Goal: Task Accomplishment & Management: Manage account settings

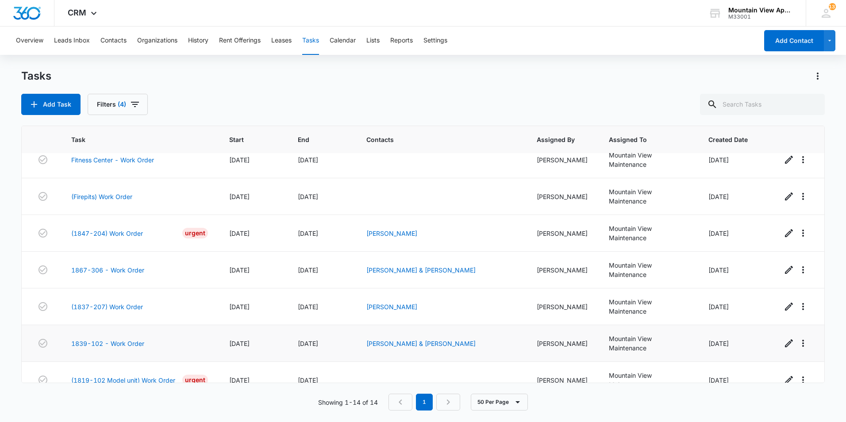
scroll to position [294, 0]
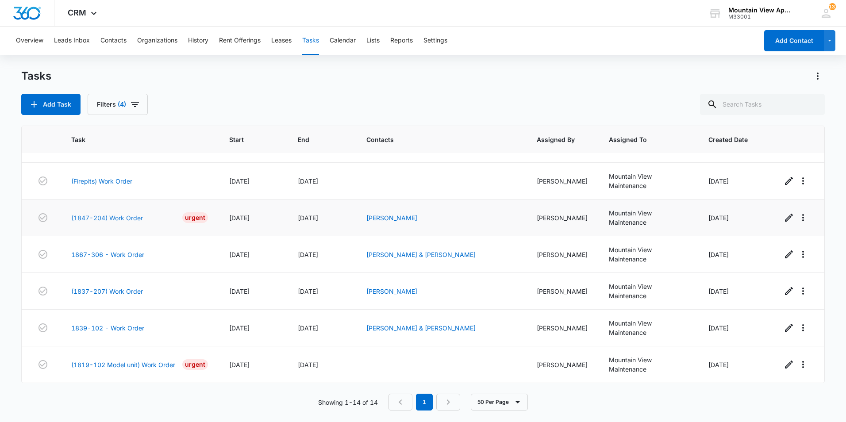
click at [106, 216] on link "(1847-204) Work Order" at bounding box center [107, 217] width 72 height 9
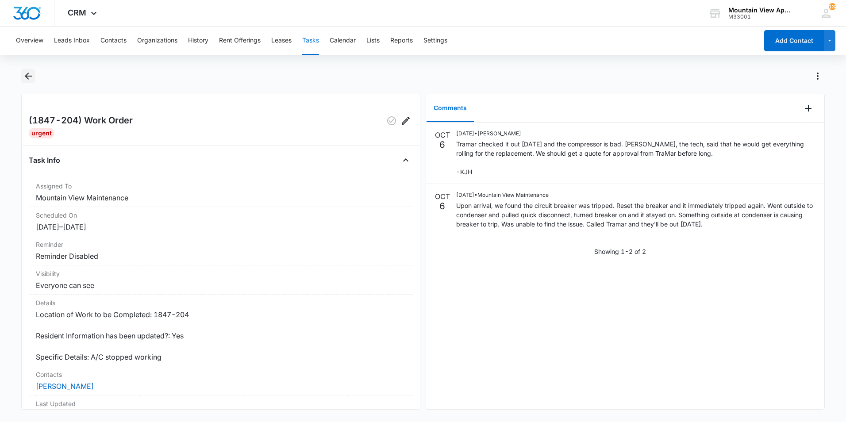
click at [25, 70] on button "Back" at bounding box center [28, 76] width 14 height 14
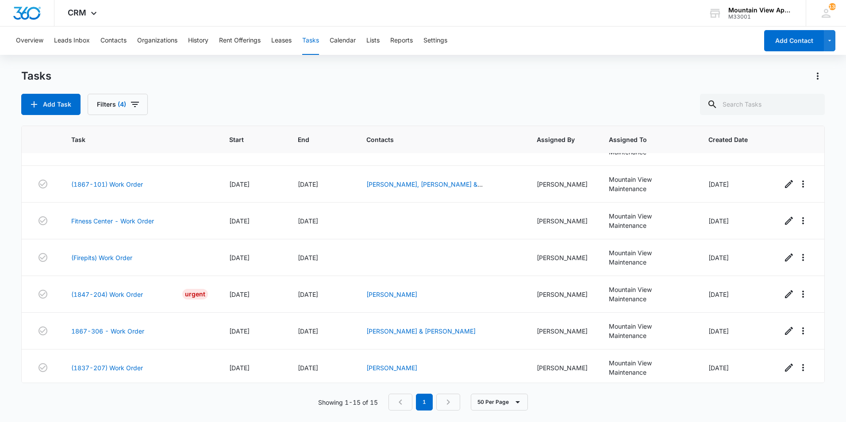
scroll to position [331, 0]
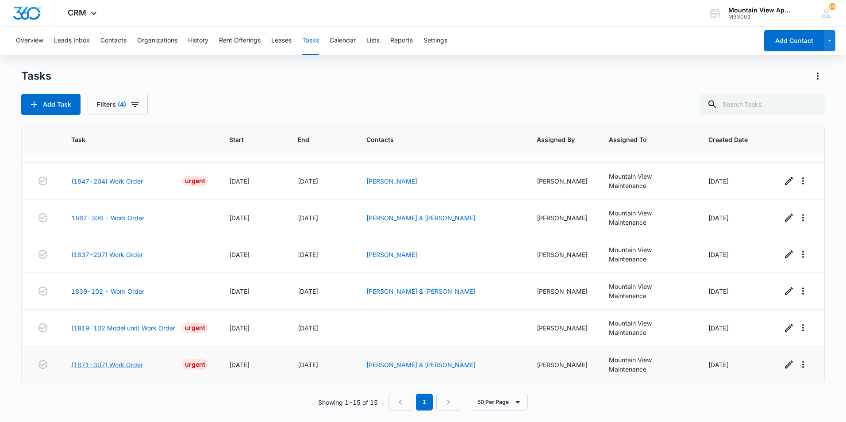
click at [98, 366] on link "(1871-307) Work Order" at bounding box center [107, 364] width 72 height 9
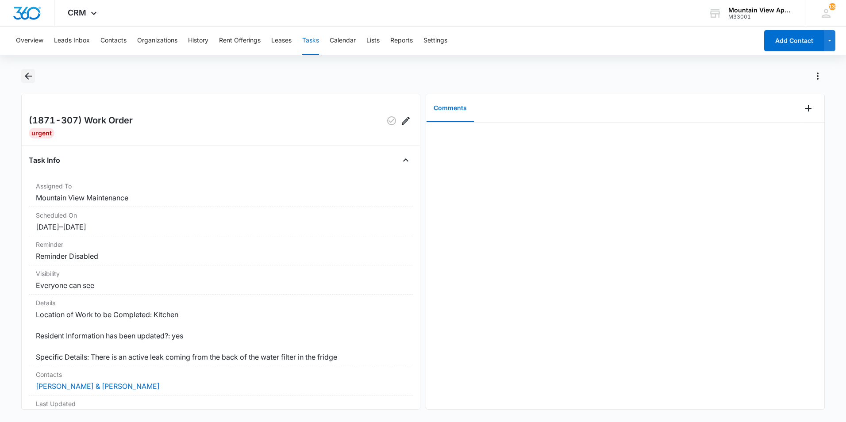
click at [31, 73] on icon "Back" at bounding box center [28, 76] width 11 height 11
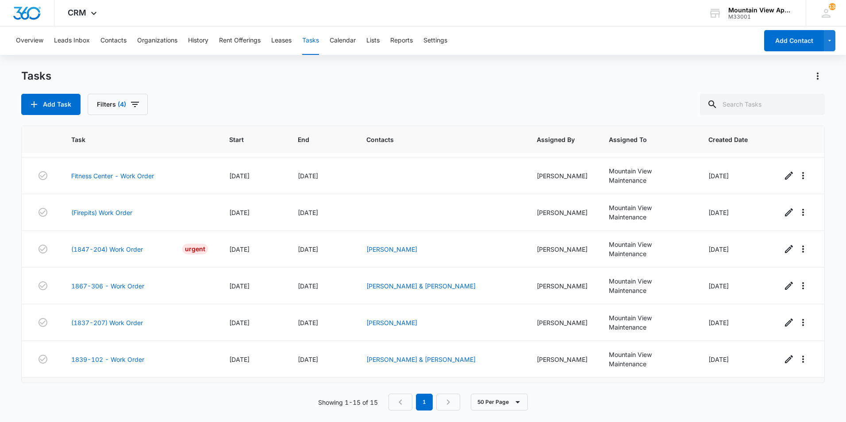
scroll to position [331, 0]
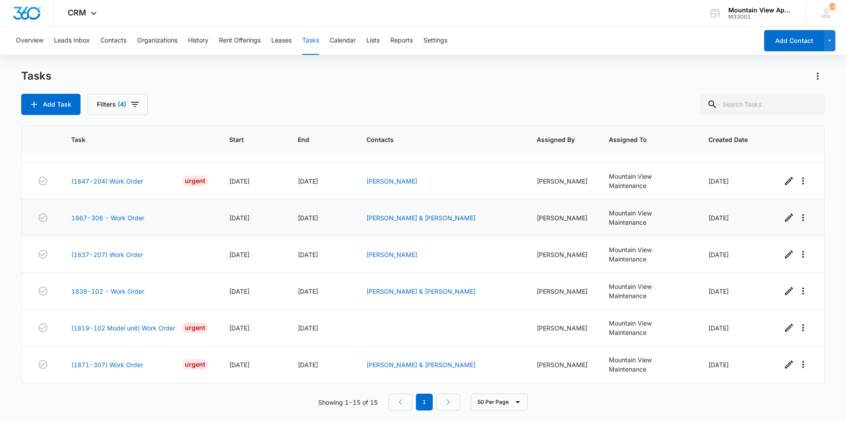
drag, startPoint x: 363, startPoint y: 233, endPoint x: 375, endPoint y: 228, distance: 12.9
drag, startPoint x: 375, startPoint y: 228, endPoint x: 595, endPoint y: 276, distance: 224.6
click at [595, 276] on tr "1839-102 - Work Order 10/08/25 10/10/25 Elizabeth Davila & Melissa S Mireles Ma…" at bounding box center [423, 291] width 803 height 37
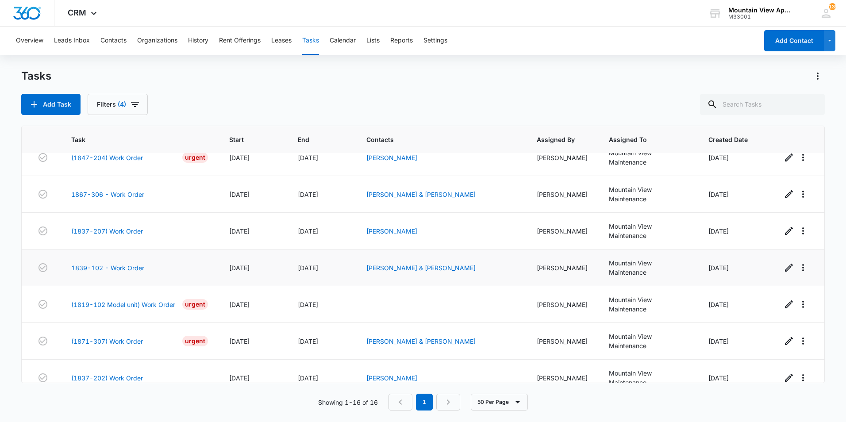
scroll to position [367, 0]
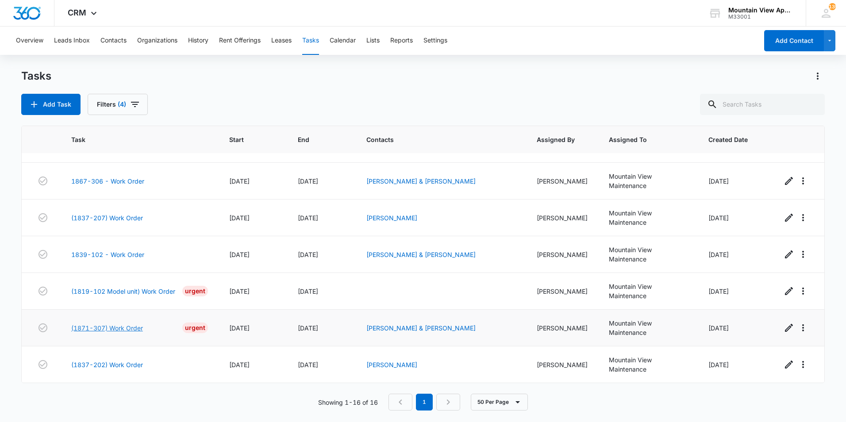
click at [120, 328] on link "(1871-307) Work Order" at bounding box center [107, 328] width 72 height 9
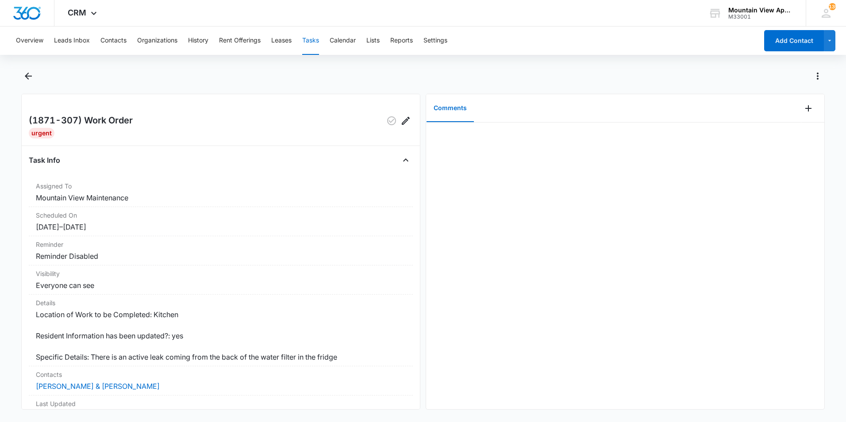
click at [12, 155] on main "(1871-307) Work Order Urgent Task Info Assigned To Mountain View Maintenance Sc…" at bounding box center [423, 245] width 846 height 352
click at [29, 76] on icon "Back" at bounding box center [28, 76] width 7 height 7
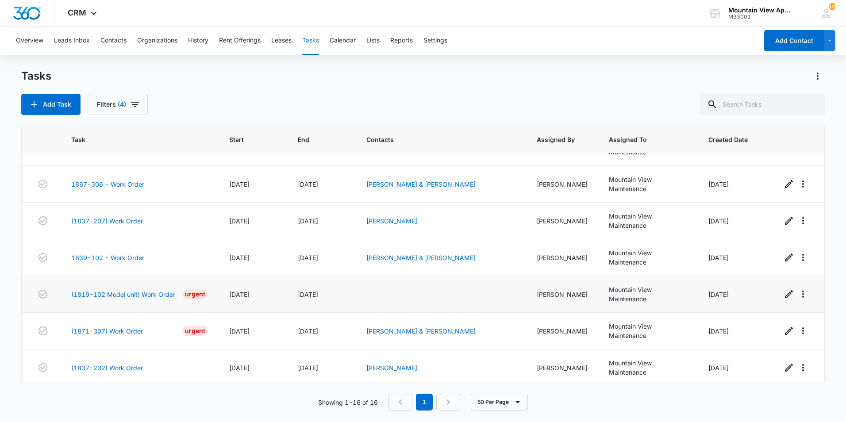
scroll to position [367, 0]
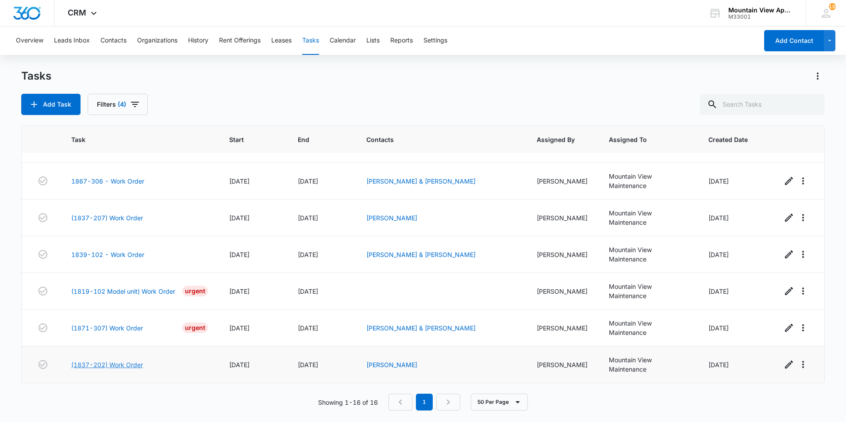
click at [105, 365] on link "(1837-202) Work Order" at bounding box center [107, 364] width 72 height 9
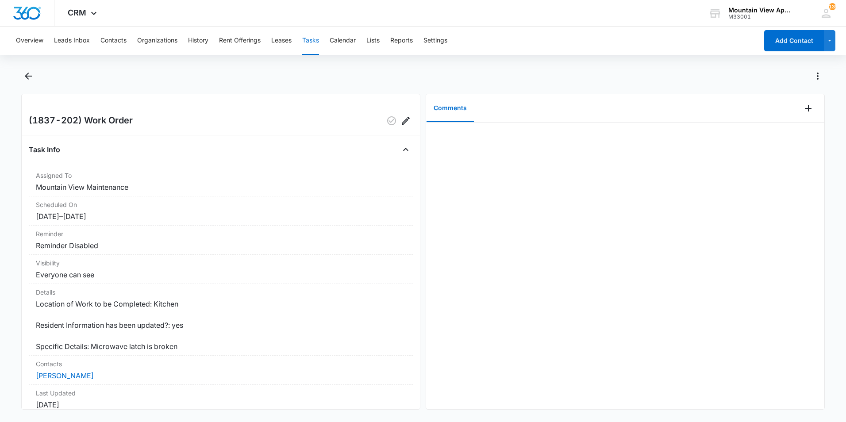
click at [12, 319] on main "(1837-202) Work Order Task Info Assigned To Mountain View Maintenance Scheduled…" at bounding box center [423, 245] width 846 height 352
click at [12, 220] on main "(1837-202) Work Order Task Info Assigned To Mountain View Maintenance Scheduled…" at bounding box center [423, 245] width 846 height 352
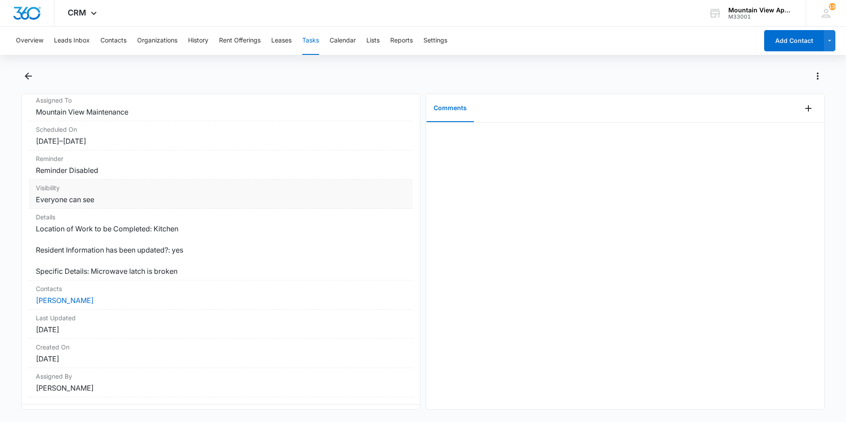
scroll to position [89, 0]
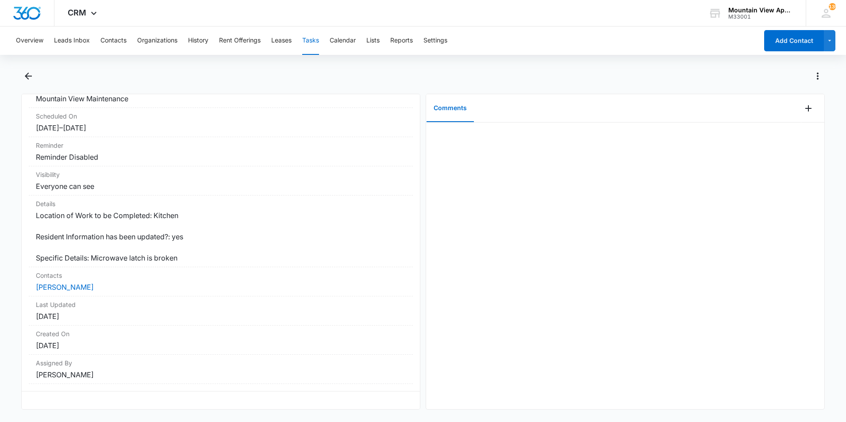
click at [9, 298] on main "(1837-202) Work Order Task Info Assigned To Mountain View Maintenance Scheduled…" at bounding box center [423, 245] width 846 height 352
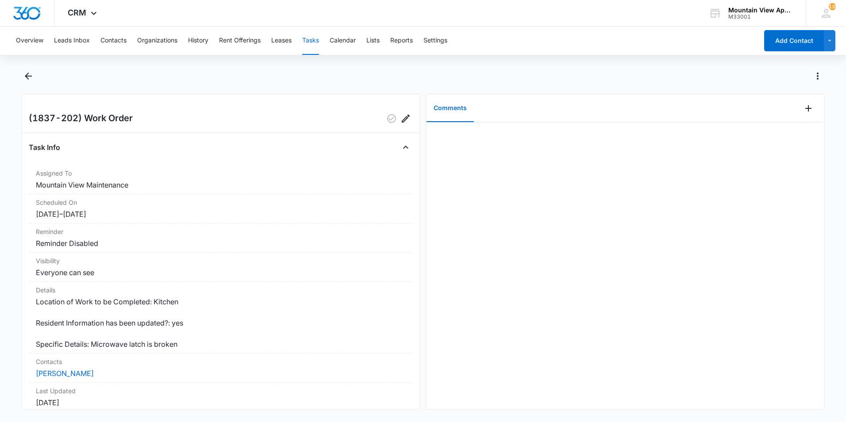
scroll to position [0, 0]
click at [28, 75] on icon "Back" at bounding box center [28, 76] width 11 height 11
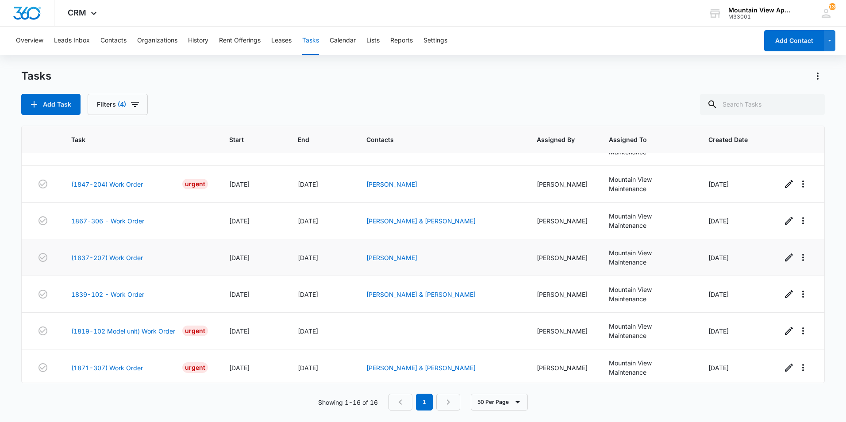
scroll to position [367, 0]
